Goal: Information Seeking & Learning: Learn about a topic

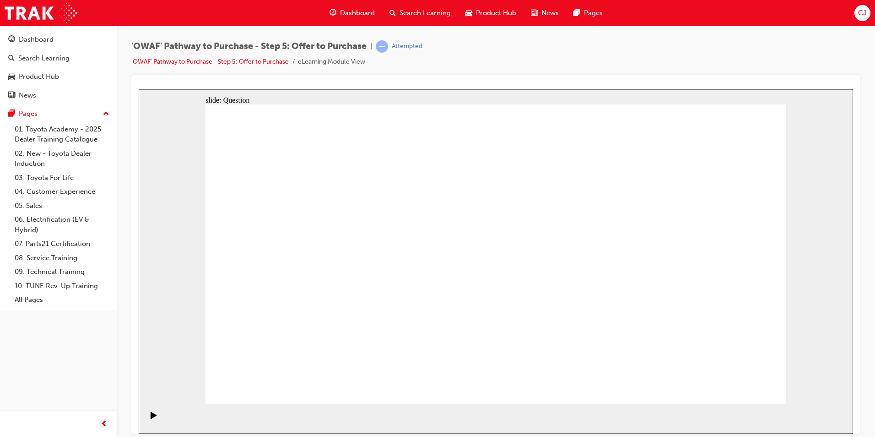
drag, startPoint x: 611, startPoint y: 282, endPoint x: 323, endPoint y: 288, distance: 288.3
drag, startPoint x: 621, startPoint y: 326, endPoint x: 490, endPoint y: 245, distance: 154.7
drag, startPoint x: 714, startPoint y: 285, endPoint x: 609, endPoint y: 314, distance: 108.9
drag, startPoint x: 728, startPoint y: 333, endPoint x: 333, endPoint y: 342, distance: 395.4
drag, startPoint x: 706, startPoint y: 244, endPoint x: 468, endPoint y: 340, distance: 256.4
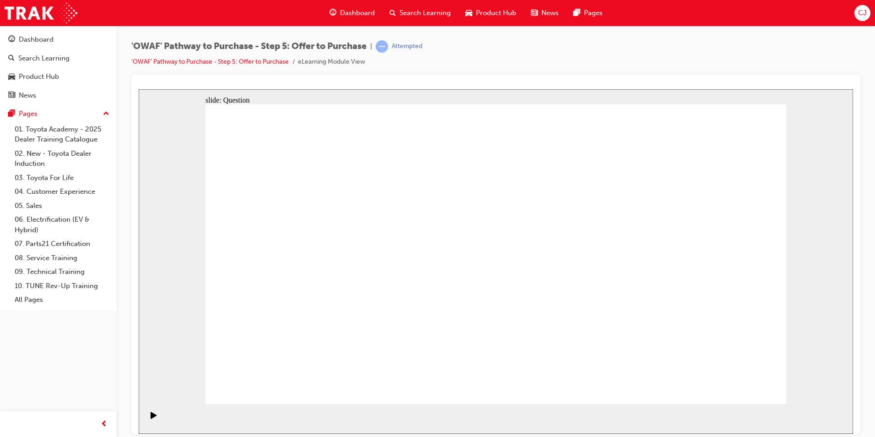
checkbox input "true"
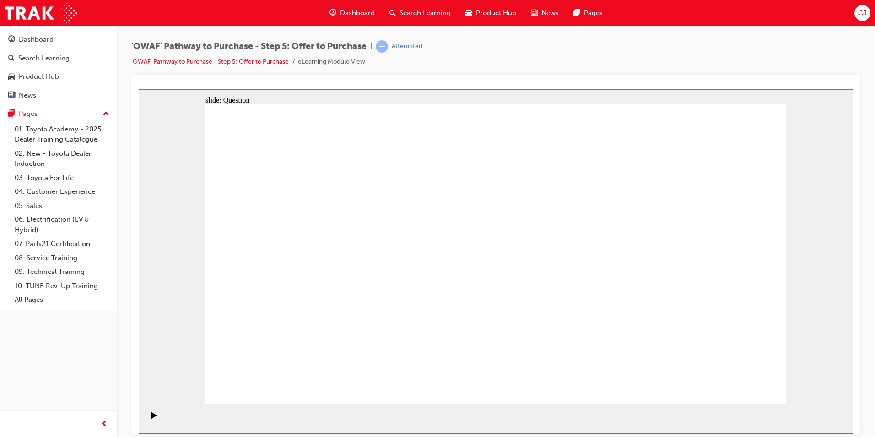
checkbox input "true"
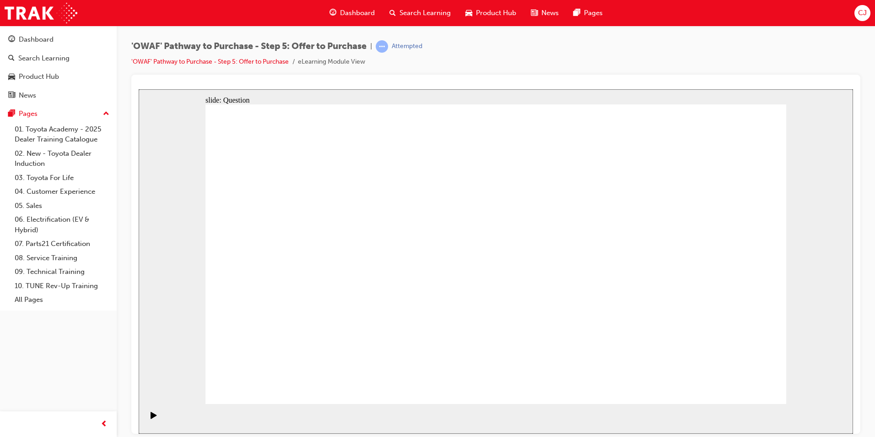
checkbox input "true"
drag, startPoint x: 610, startPoint y: 302, endPoint x: 638, endPoint y: 302, distance: 27.9
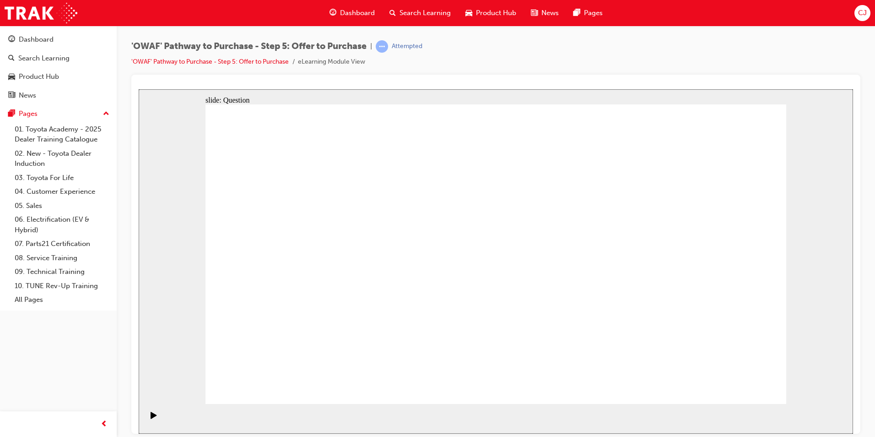
checkbox input "true"
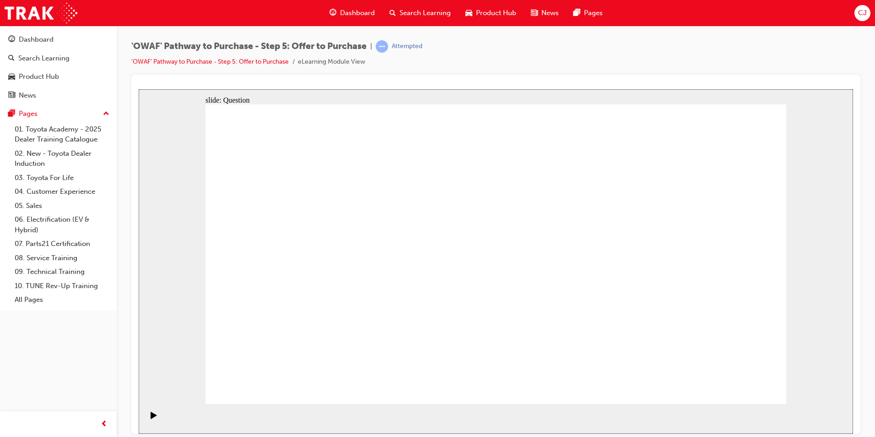
radio input "false"
radio input "true"
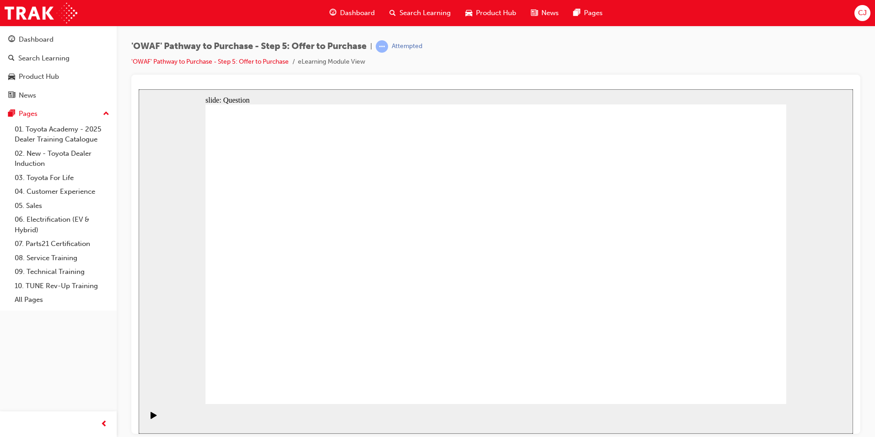
radio input "false"
radio input "true"
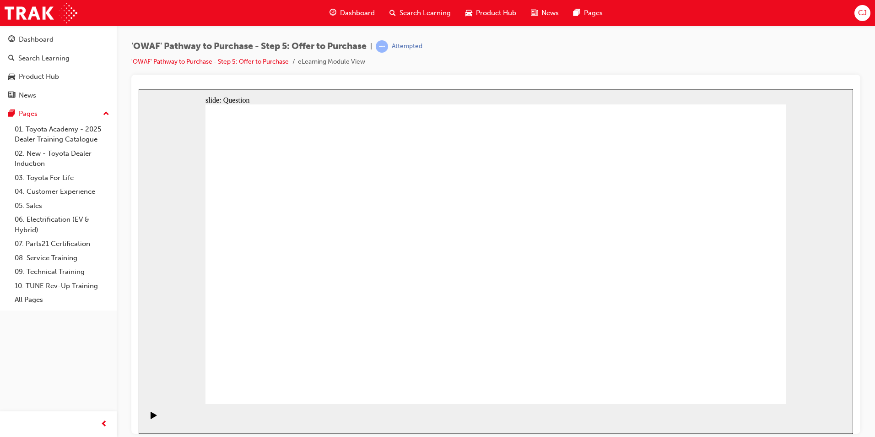
radio input "false"
radio input "true"
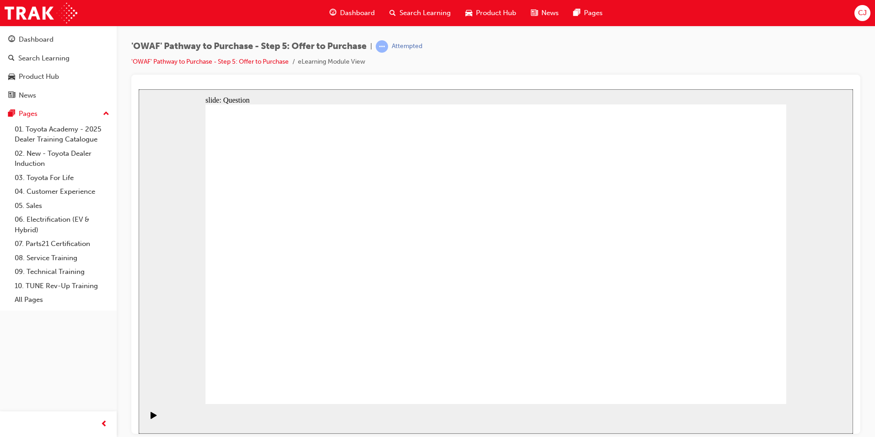
radio input "false"
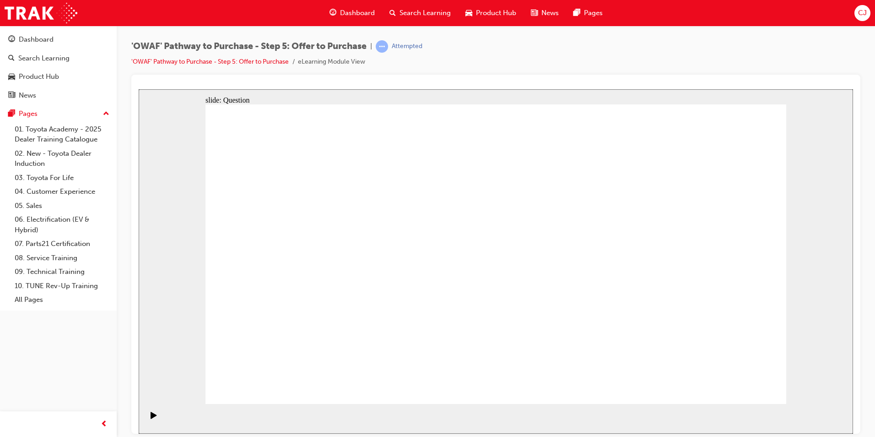
radio input "true"
drag, startPoint x: 716, startPoint y: 253, endPoint x: 323, endPoint y: 328, distance: 399.3
drag, startPoint x: 646, startPoint y: 255, endPoint x: 464, endPoint y: 332, distance: 197.7
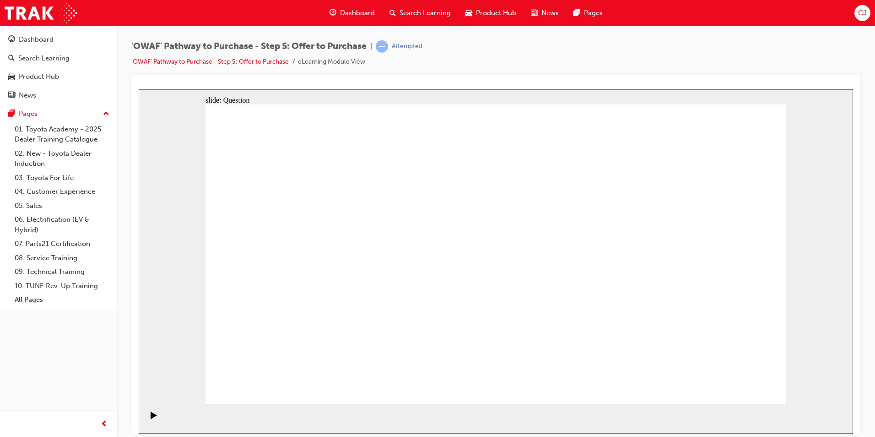
drag, startPoint x: 561, startPoint y: 241, endPoint x: 563, endPoint y: 249, distance: 8.0
drag, startPoint x: 477, startPoint y: 252, endPoint x: 441, endPoint y: 322, distance: 79.4
drag, startPoint x: 328, startPoint y: 234, endPoint x: 332, endPoint y: 238, distance: 6.2
drag, startPoint x: 291, startPoint y: 240, endPoint x: 658, endPoint y: 313, distance: 373.4
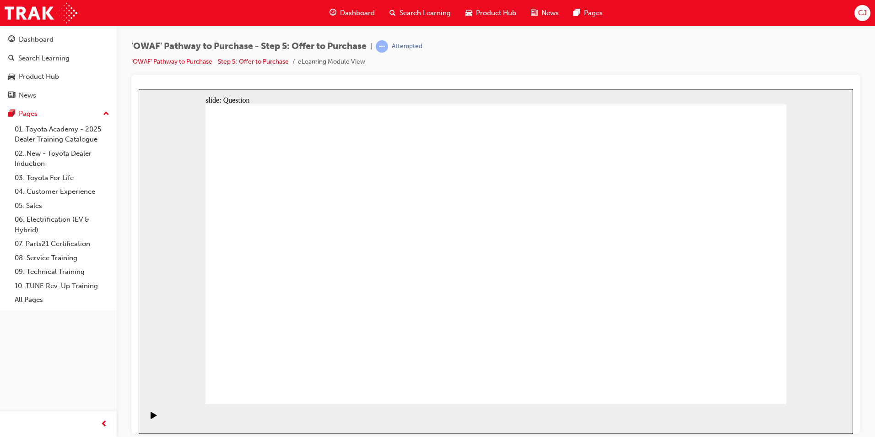
drag, startPoint x: 468, startPoint y: 236, endPoint x: 492, endPoint y: 216, distance: 31.9
drag, startPoint x: 292, startPoint y: 246, endPoint x: 574, endPoint y: 321, distance: 291.7
drag, startPoint x: 468, startPoint y: 226, endPoint x: 695, endPoint y: 302, distance: 240.1
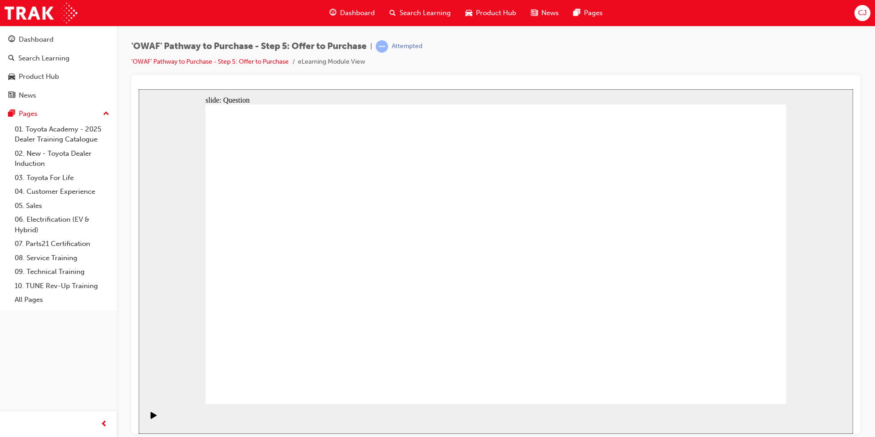
drag, startPoint x: 609, startPoint y: 241, endPoint x: 338, endPoint y: 253, distance: 272.1
drag, startPoint x: 614, startPoint y: 274, endPoint x: 518, endPoint y: 263, distance: 96.3
drag, startPoint x: 592, startPoint y: 327, endPoint x: 269, endPoint y: 293, distance: 324.4
drag, startPoint x: 731, startPoint y: 230, endPoint x: 534, endPoint y: 223, distance: 196.4
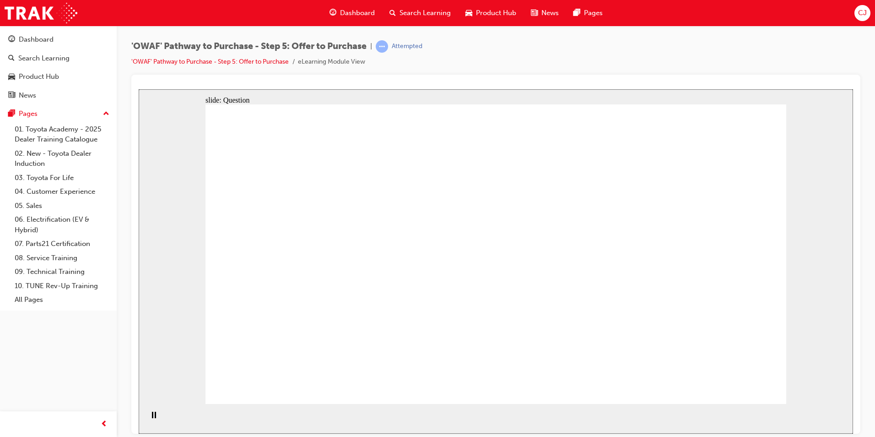
drag, startPoint x: 722, startPoint y: 282, endPoint x: 511, endPoint y: 323, distance: 215.0
drag, startPoint x: 734, startPoint y: 324, endPoint x: 355, endPoint y: 331, distance: 379.4
drag, startPoint x: 626, startPoint y: 292, endPoint x: 480, endPoint y: 248, distance: 152.4
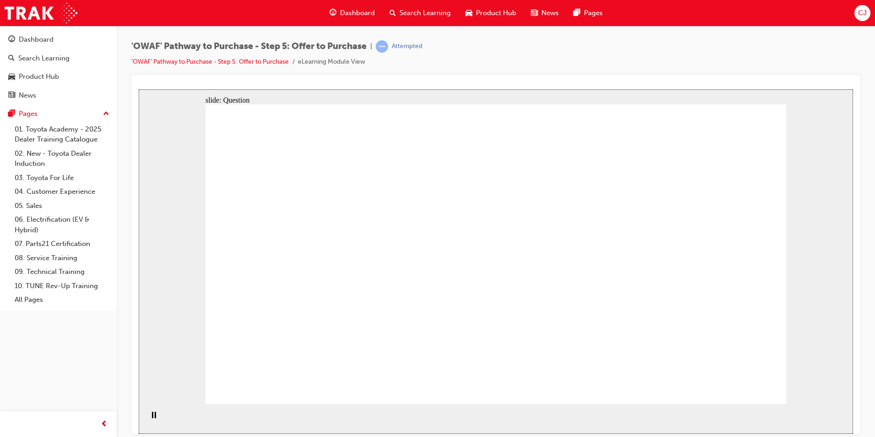
drag, startPoint x: 619, startPoint y: 234, endPoint x: 339, endPoint y: 289, distance: 285.7
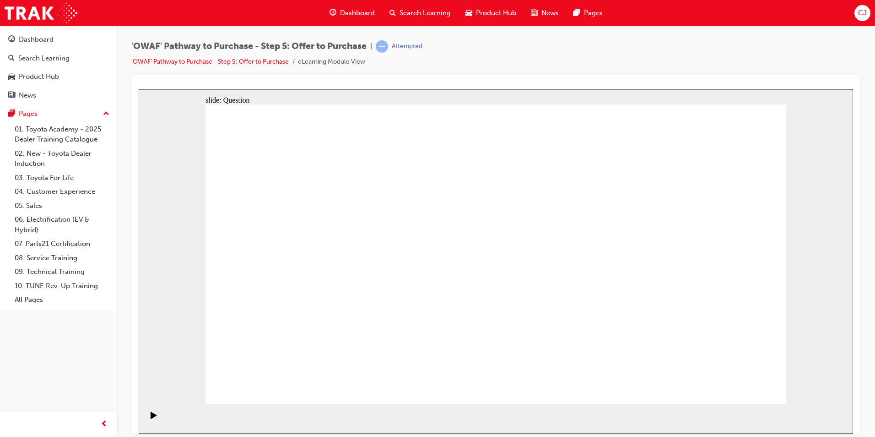
checkbox input "true"
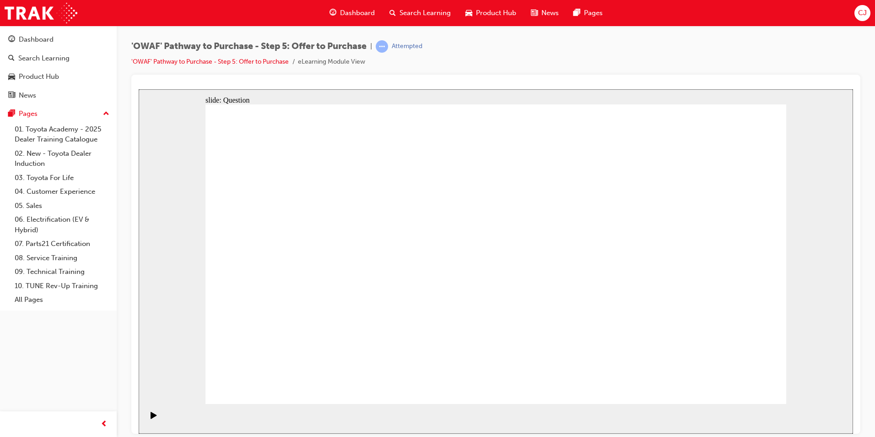
checkbox input "false"
checkbox input "true"
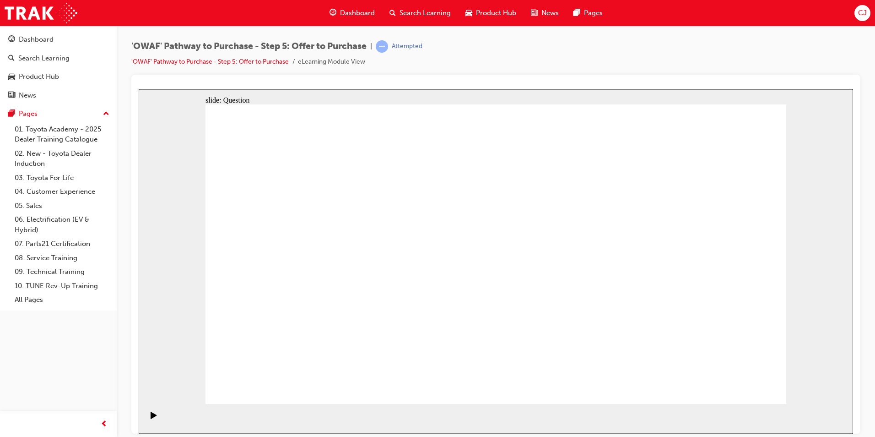
checkbox input "true"
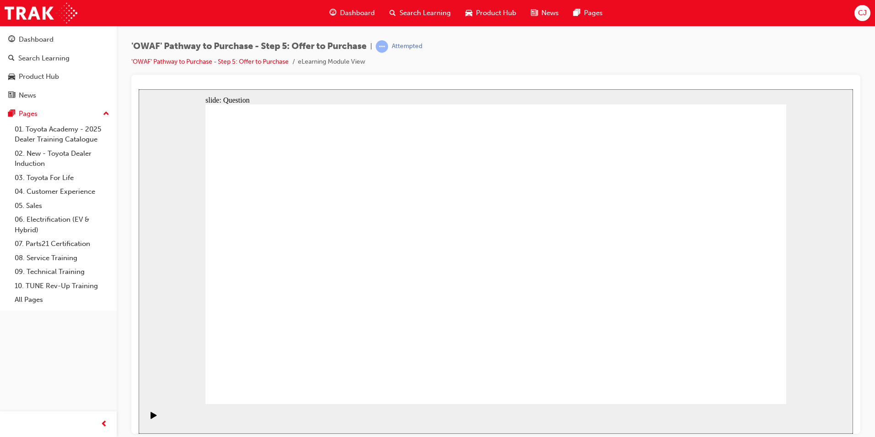
radio input "false"
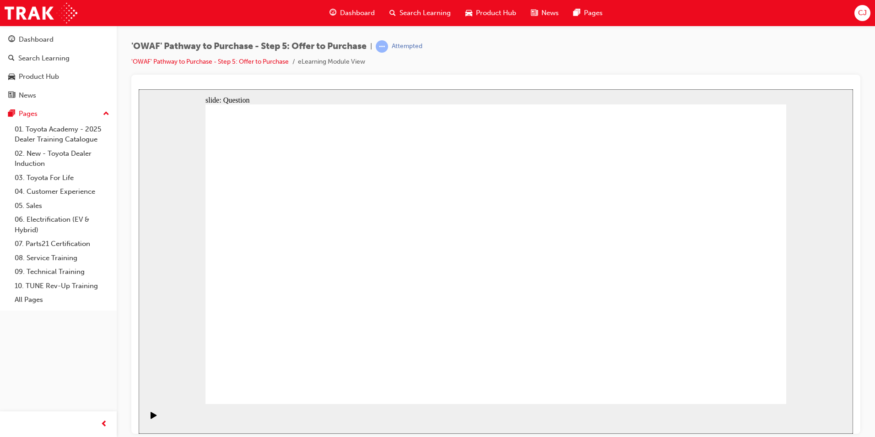
radio input "false"
radio input "true"
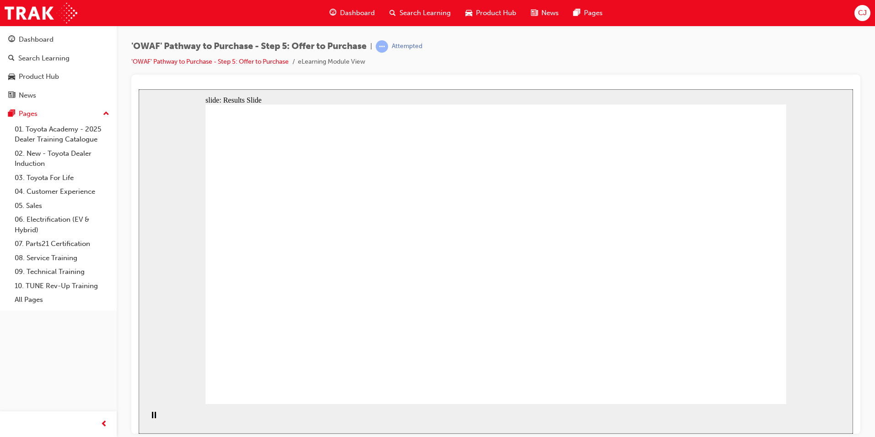
radio input "true"
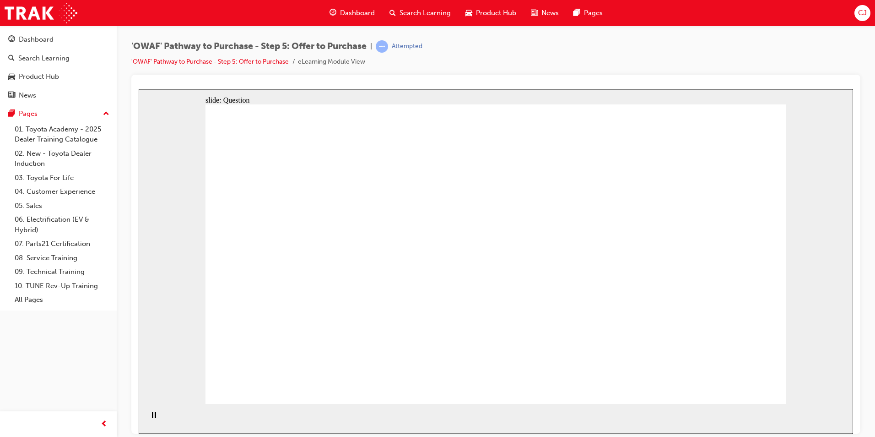
drag, startPoint x: 708, startPoint y: 241, endPoint x: 353, endPoint y: 303, distance: 360.5
drag, startPoint x: 649, startPoint y: 238, endPoint x: 476, endPoint y: 314, distance: 188.3
drag, startPoint x: 278, startPoint y: 240, endPoint x: 561, endPoint y: 309, distance: 292.0
drag, startPoint x: 451, startPoint y: 245, endPoint x: 717, endPoint y: 342, distance: 283.6
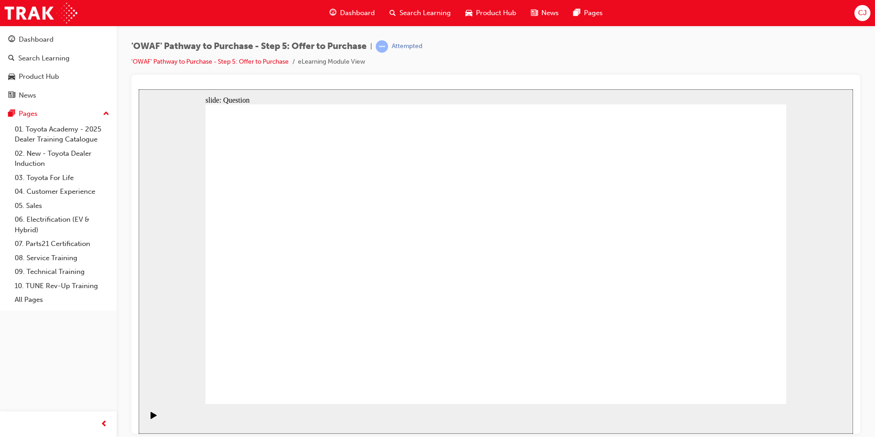
drag, startPoint x: 622, startPoint y: 280, endPoint x: 340, endPoint y: 260, distance: 282.6
drag, startPoint x: 597, startPoint y: 232, endPoint x: 482, endPoint y: 240, distance: 115.1
drag, startPoint x: 713, startPoint y: 234, endPoint x: 533, endPoint y: 283, distance: 186.9
drag, startPoint x: 661, startPoint y: 285, endPoint x: 685, endPoint y: 278, distance: 25.1
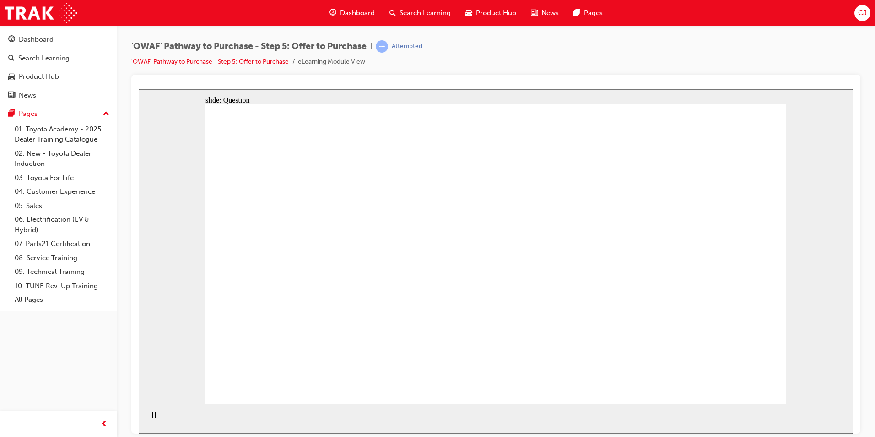
drag, startPoint x: 685, startPoint y: 278, endPoint x: 282, endPoint y: 317, distance: 405.4
drag, startPoint x: 592, startPoint y: 334, endPoint x: 299, endPoint y: 305, distance: 294.3
drag, startPoint x: 721, startPoint y: 340, endPoint x: 506, endPoint y: 336, distance: 215.6
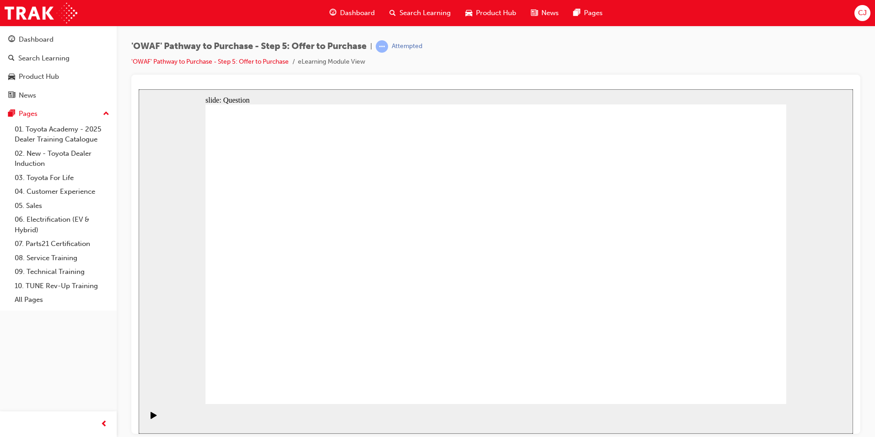
checkbox input "true"
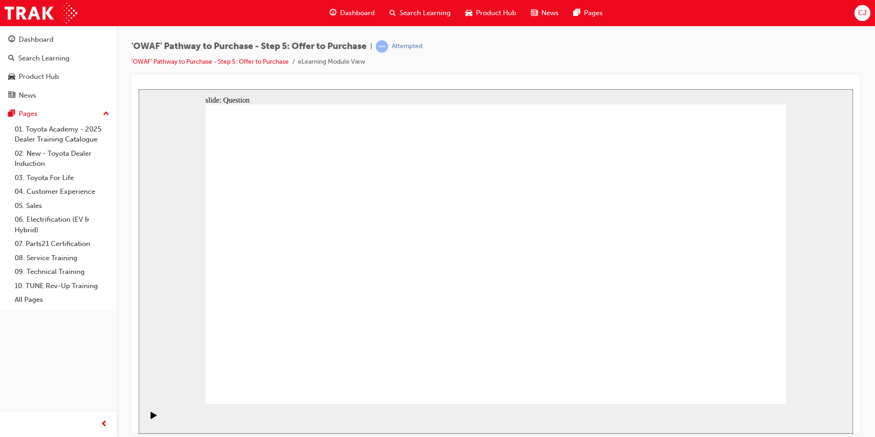
checkbox input "false"
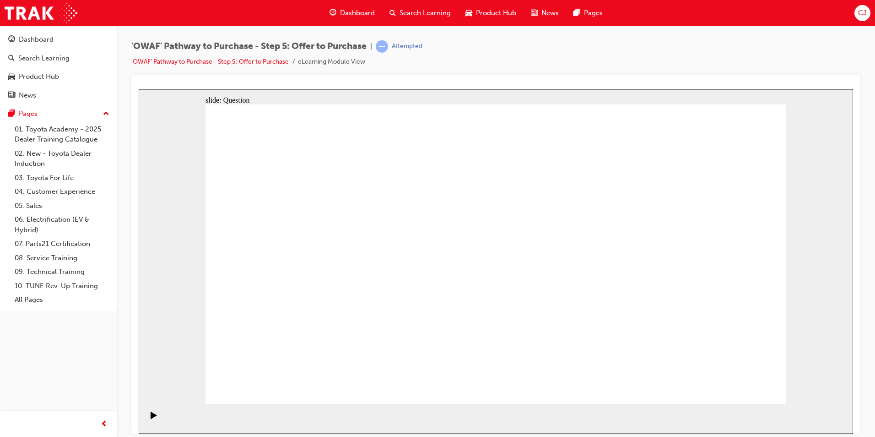
checkbox input "true"
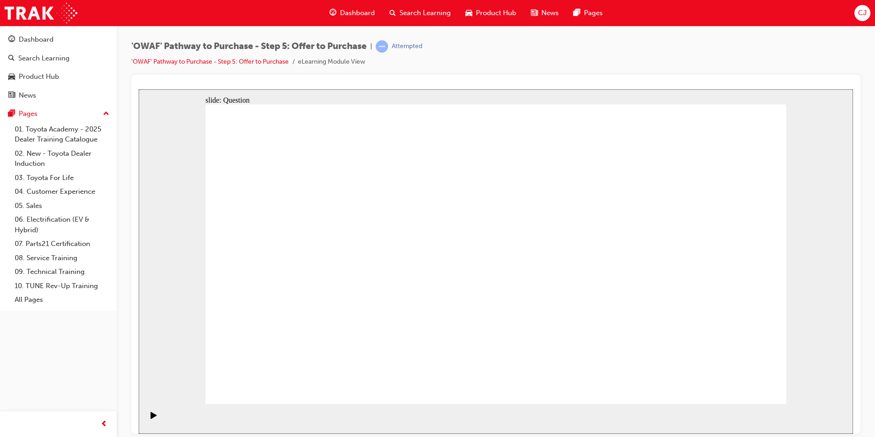
radio input "false"
radio input "true"
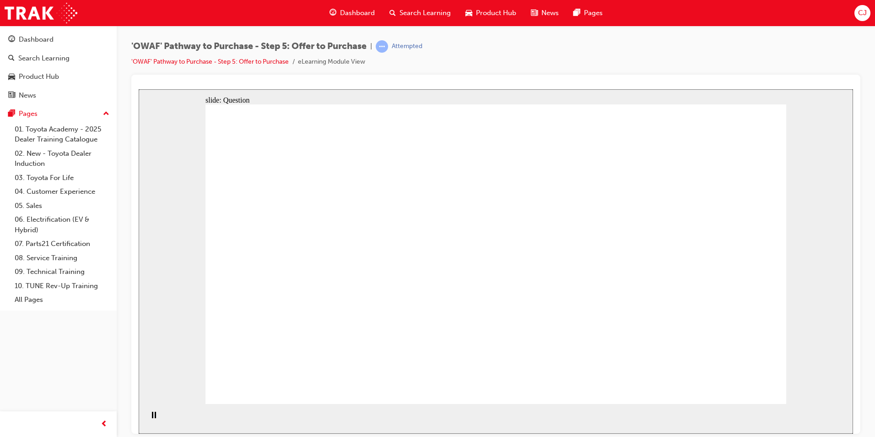
radio input "true"
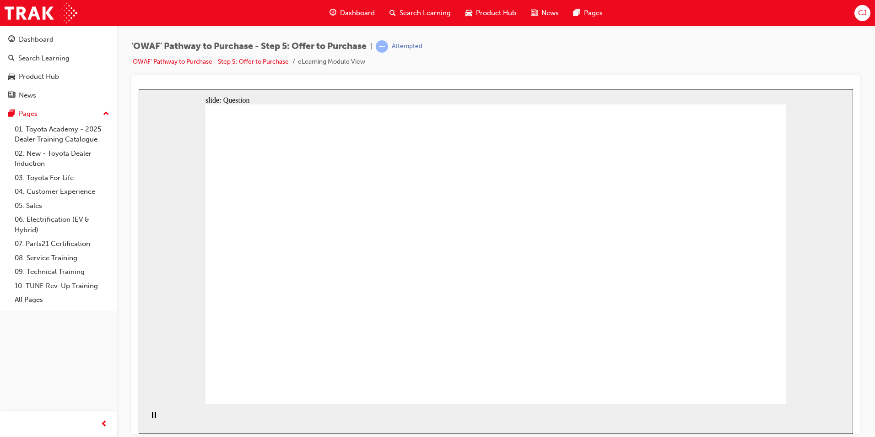
drag, startPoint x: 700, startPoint y: 243, endPoint x: 286, endPoint y: 317, distance: 420.5
drag, startPoint x: 647, startPoint y: 243, endPoint x: 449, endPoint y: 306, distance: 206.9
drag, startPoint x: 298, startPoint y: 243, endPoint x: 547, endPoint y: 305, distance: 256.5
drag, startPoint x: 461, startPoint y: 251, endPoint x: 704, endPoint y: 331, distance: 255.5
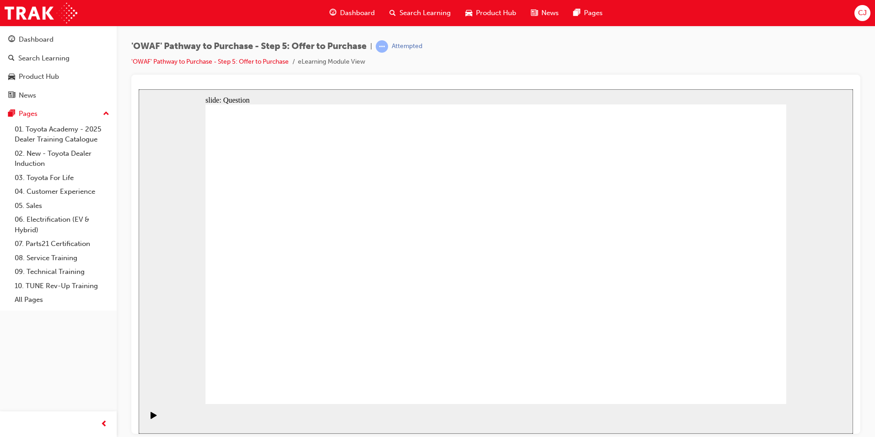
drag, startPoint x: 607, startPoint y: 240, endPoint x: 480, endPoint y: 241, distance: 127.2
drag, startPoint x: 621, startPoint y: 280, endPoint x: 327, endPoint y: 263, distance: 294.8
drag, startPoint x: 712, startPoint y: 235, endPoint x: 476, endPoint y: 285, distance: 241.4
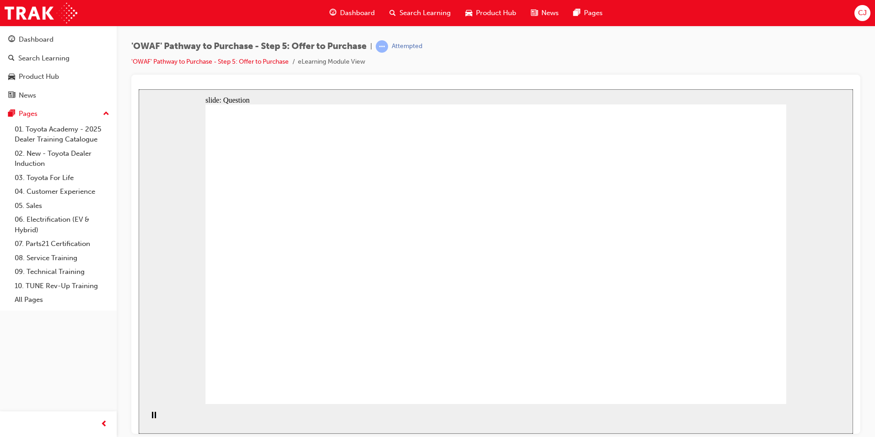
drag, startPoint x: 727, startPoint y: 278, endPoint x: 353, endPoint y: 313, distance: 375.0
drag, startPoint x: 611, startPoint y: 327, endPoint x: 498, endPoint y: 333, distance: 113.7
drag, startPoint x: 715, startPoint y: 325, endPoint x: 350, endPoint y: 234, distance: 376.8
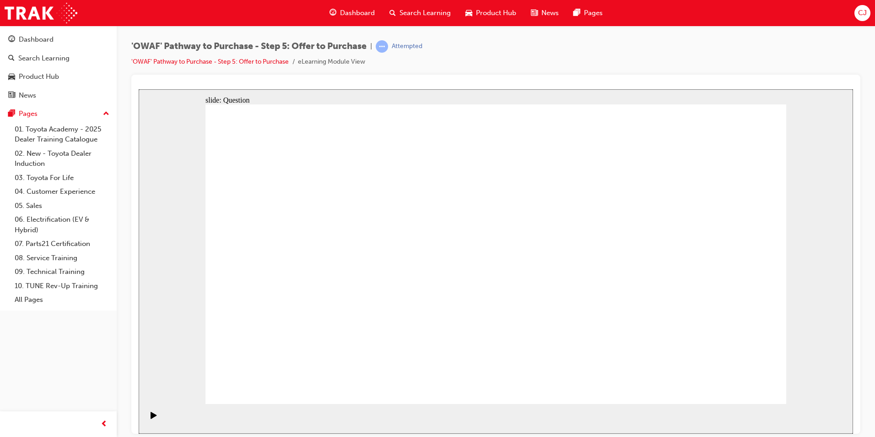
click at [183, 302] on div "slide: Question Rectangle 1 Within your dealership, you have access to an exper…" at bounding box center [496, 261] width 714 height 344
checkbox input "true"
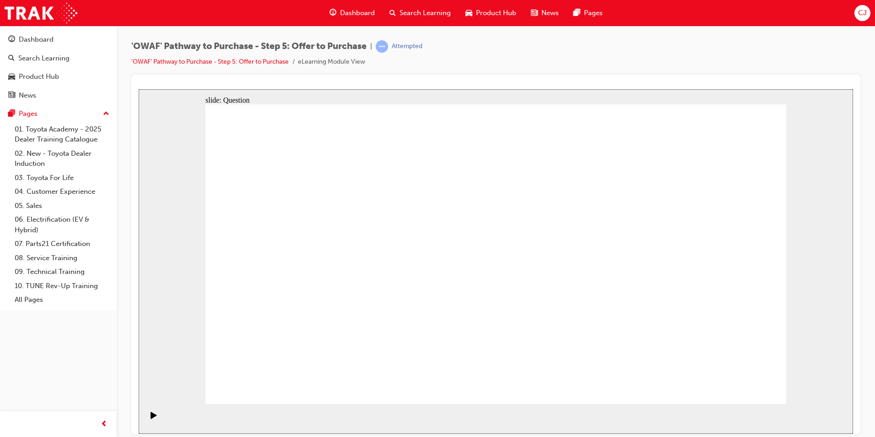
checkbox input "false"
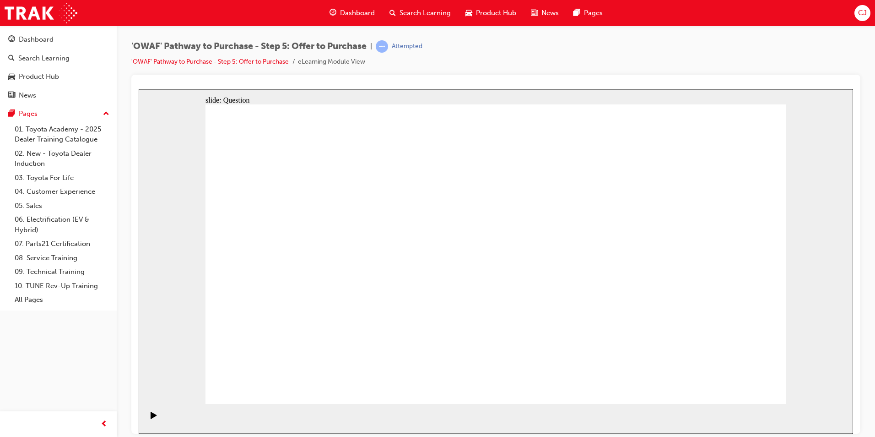
checkbox input "false"
checkbox input "true"
drag, startPoint x: 388, startPoint y: 308, endPoint x: 363, endPoint y: 311, distance: 25.8
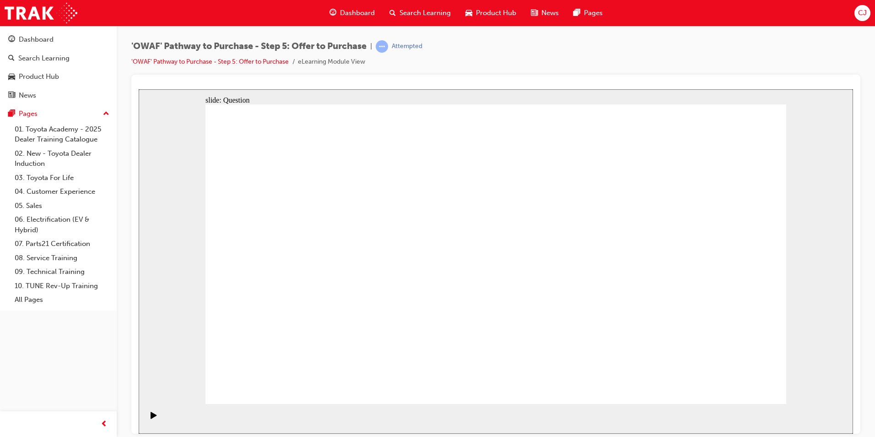
checkbox input "true"
checkbox input "false"
checkbox input "true"
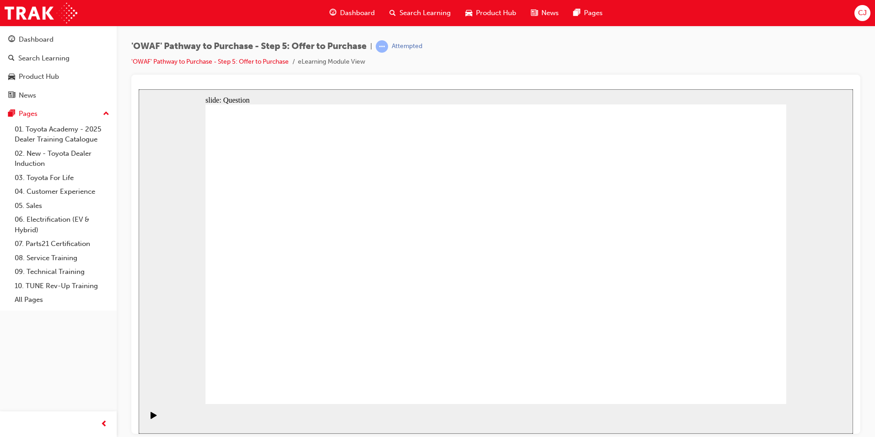
radio input "true"
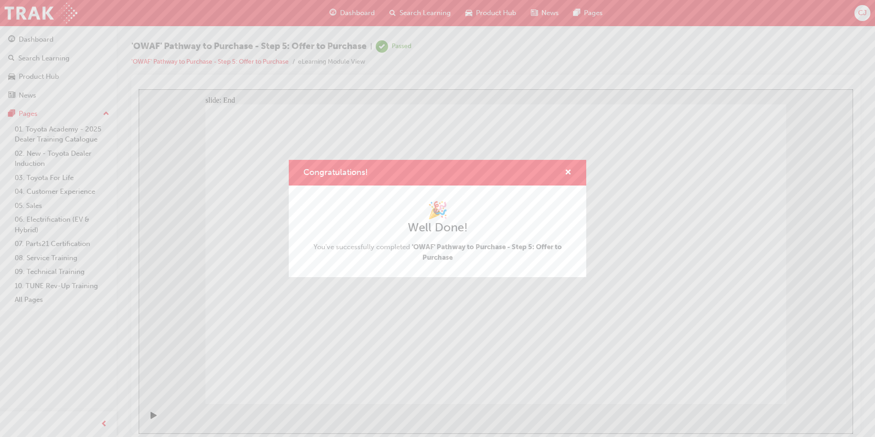
click at [563, 173] on div "Congratulations!" at bounding box center [564, 172] width 14 height 11
click at [568, 171] on span "cross-icon" at bounding box center [568, 173] width 7 height 8
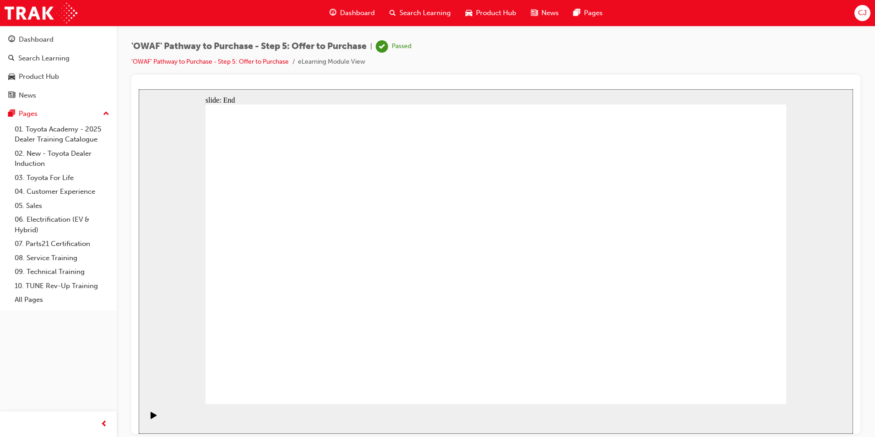
click at [388, 11] on div "Search Learning" at bounding box center [420, 13] width 76 height 19
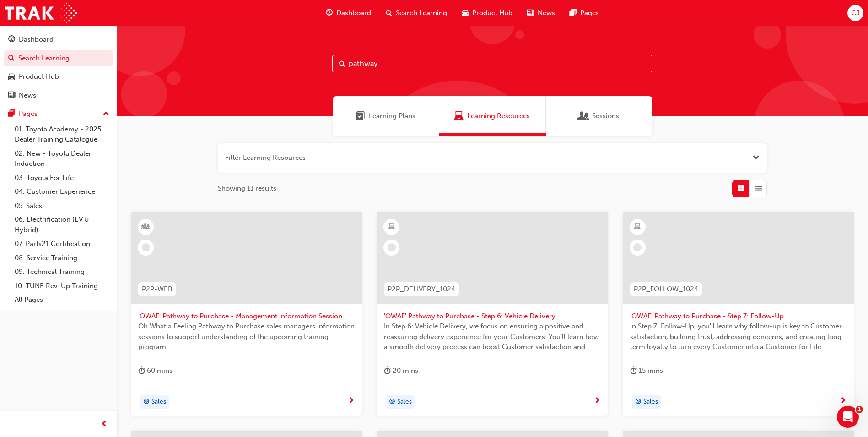
click at [518, 311] on span "'OWAF' Pathway to Purchase - Step 6: Vehicle Delivery" at bounding box center [492, 316] width 216 height 11
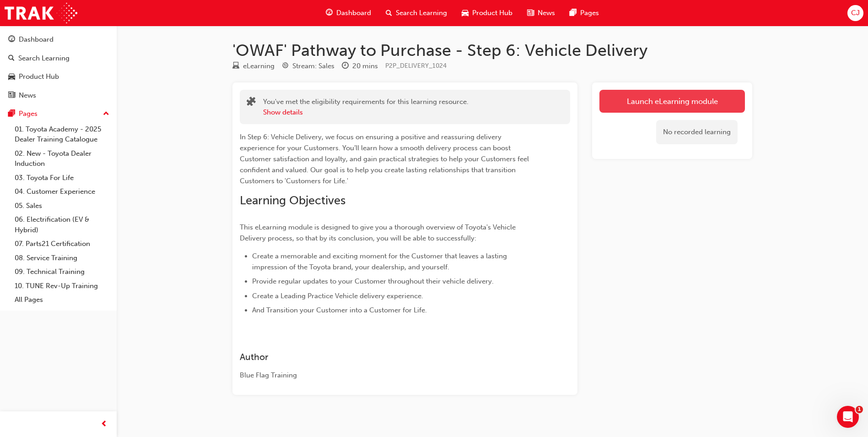
click at [723, 96] on link "Launch eLearning module" at bounding box center [672, 101] width 146 height 23
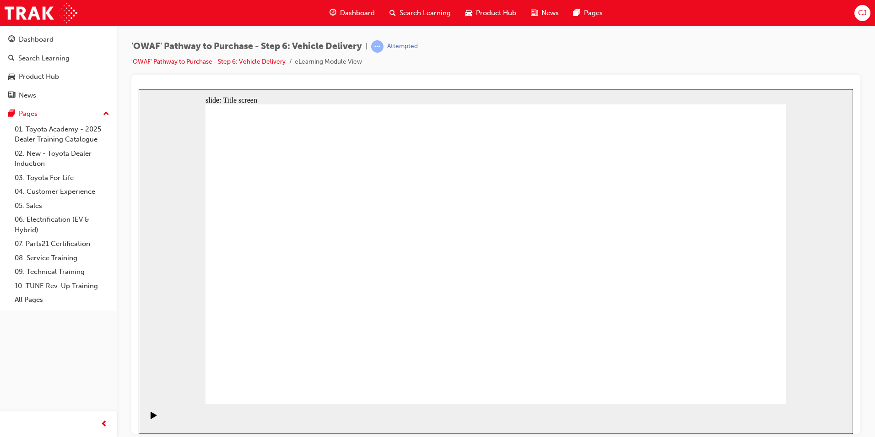
drag, startPoint x: 502, startPoint y: 260, endPoint x: 510, endPoint y: 316, distance: 56.4
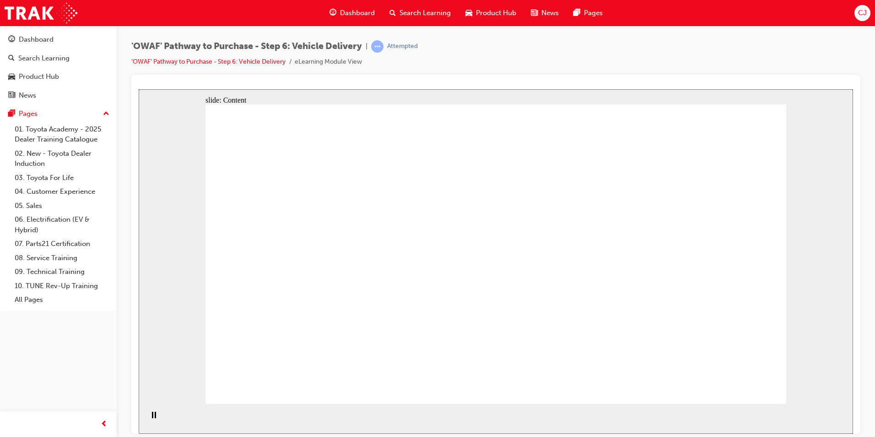
drag, startPoint x: 578, startPoint y: 152, endPoint x: 578, endPoint y: 157, distance: 5.1
